Goal: Entertainment & Leisure: Browse casually

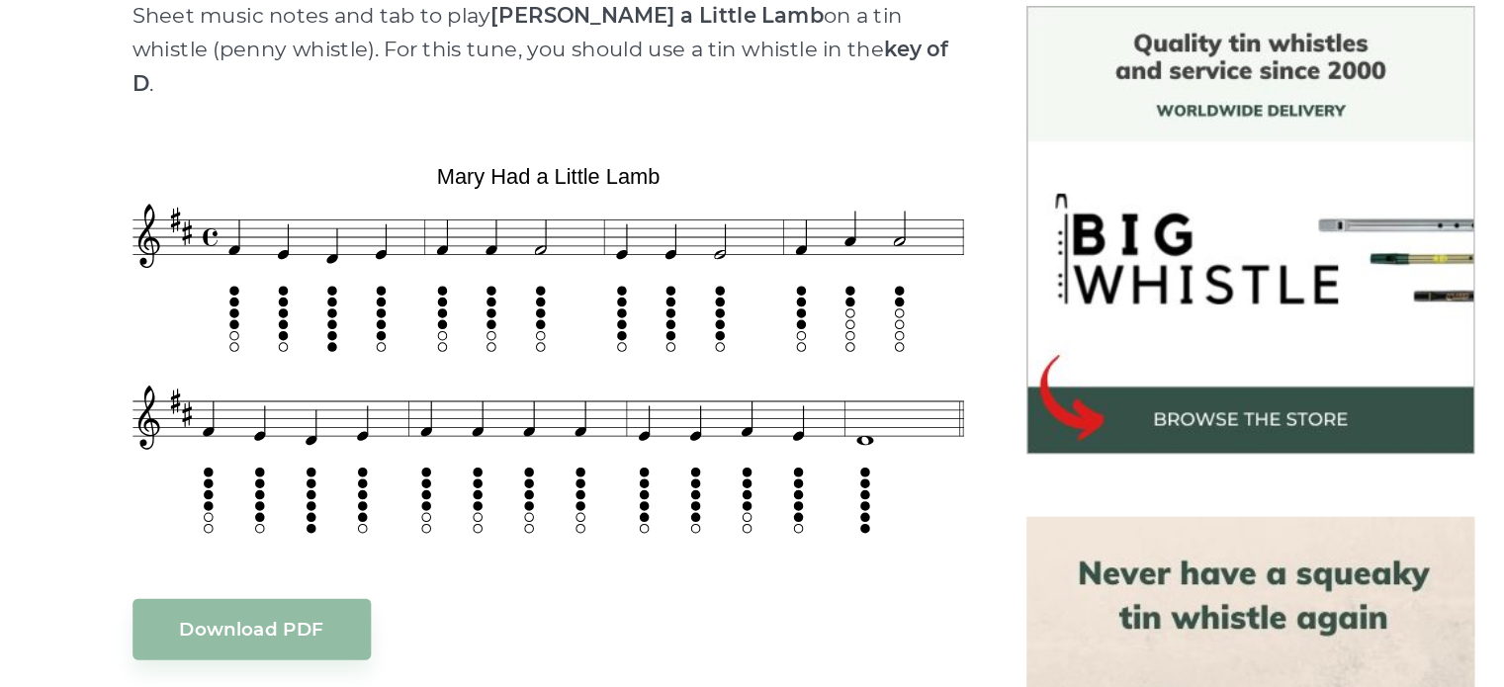
drag, startPoint x: 804, startPoint y: 635, endPoint x: 969, endPoint y: 592, distance: 170.5
click at [969, 592] on img at bounding box center [1091, 679] width 340 height 340
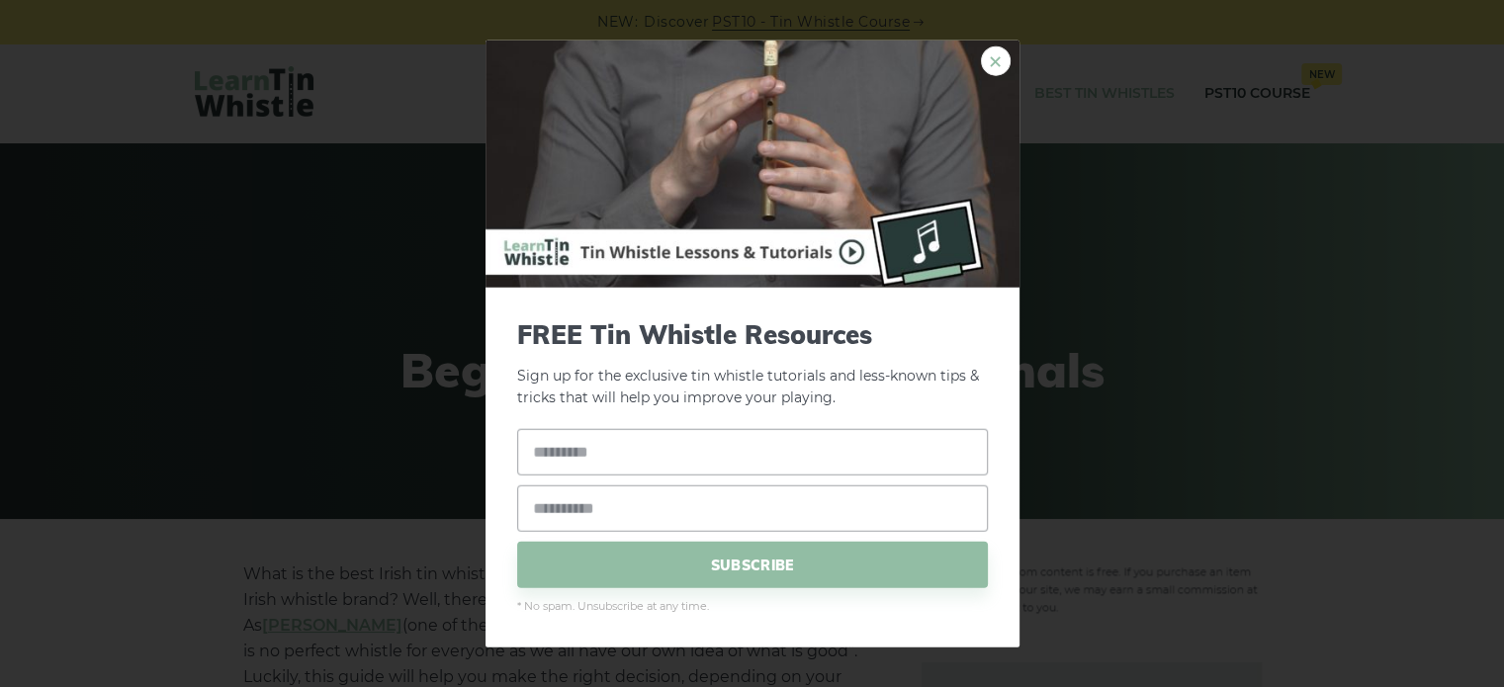
click at [991, 64] on link "×" at bounding box center [996, 60] width 30 height 30
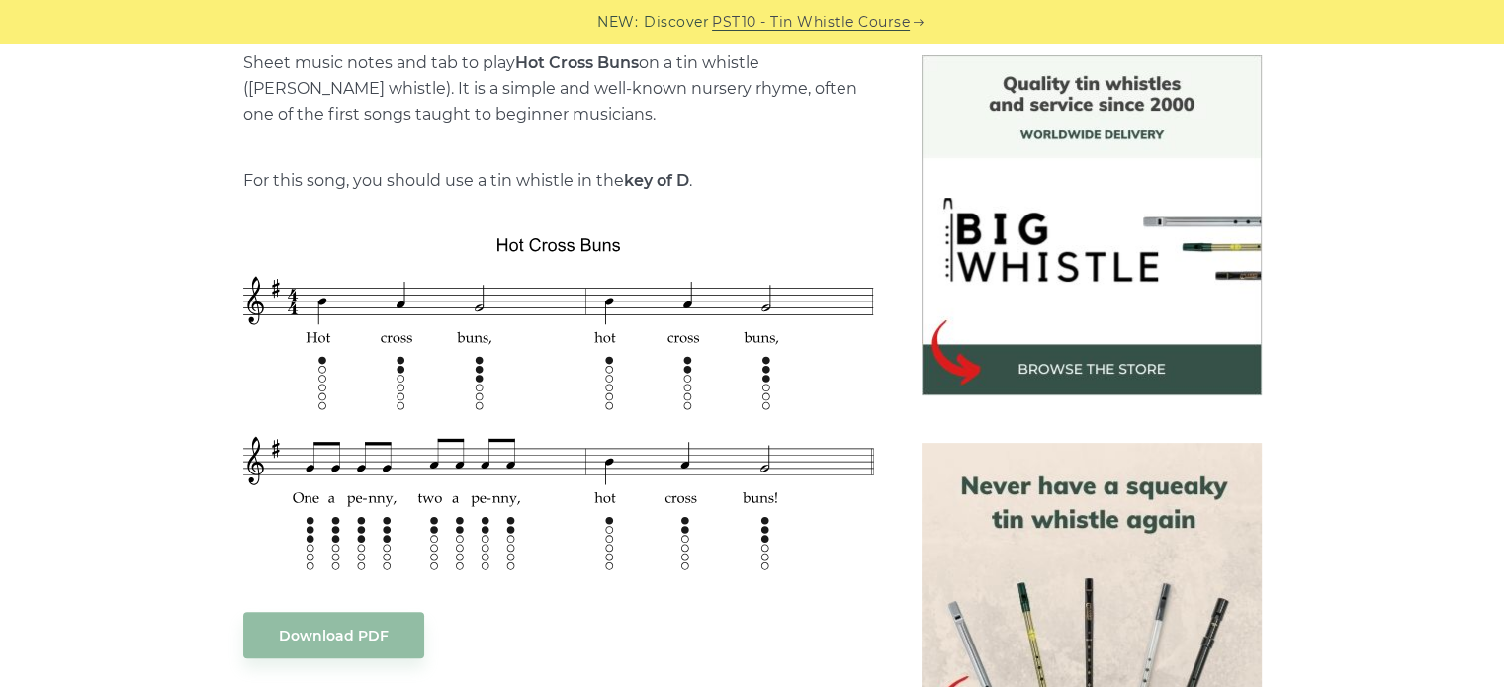
scroll to position [537, 0]
